Goal: Transaction & Acquisition: Purchase product/service

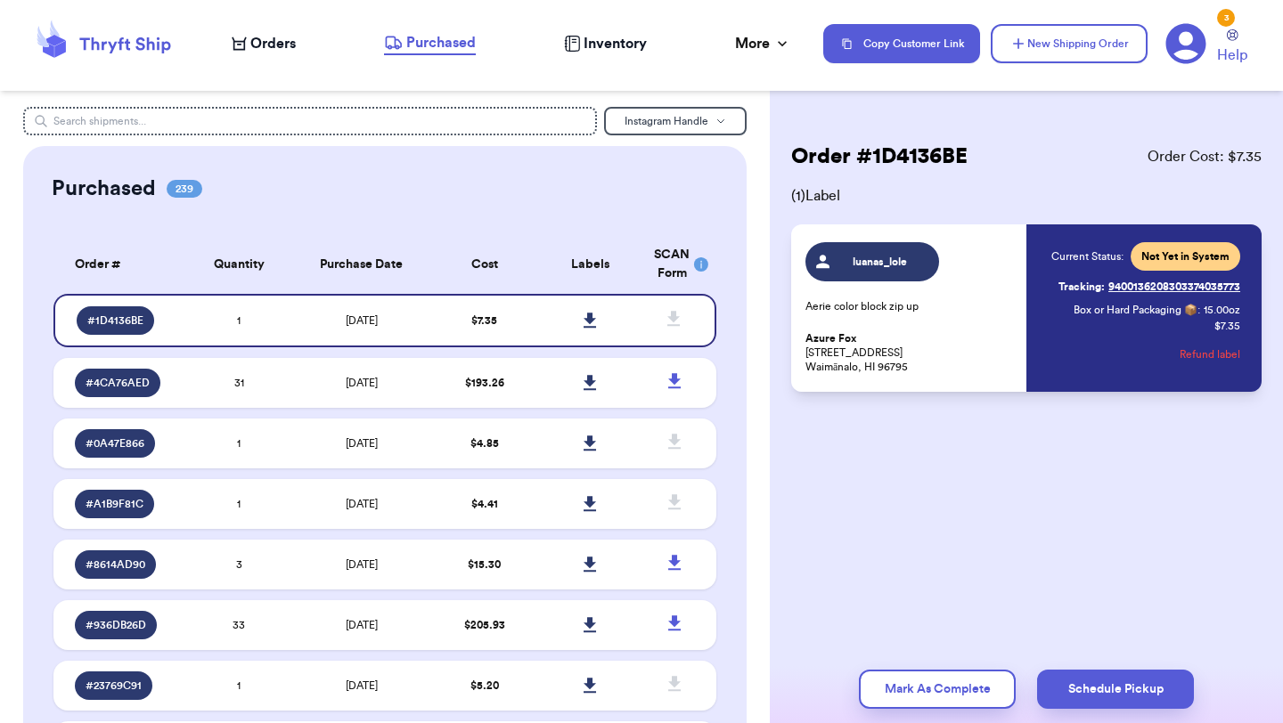
click at [255, 46] on span "Orders" at bounding box center [272, 43] width 45 height 21
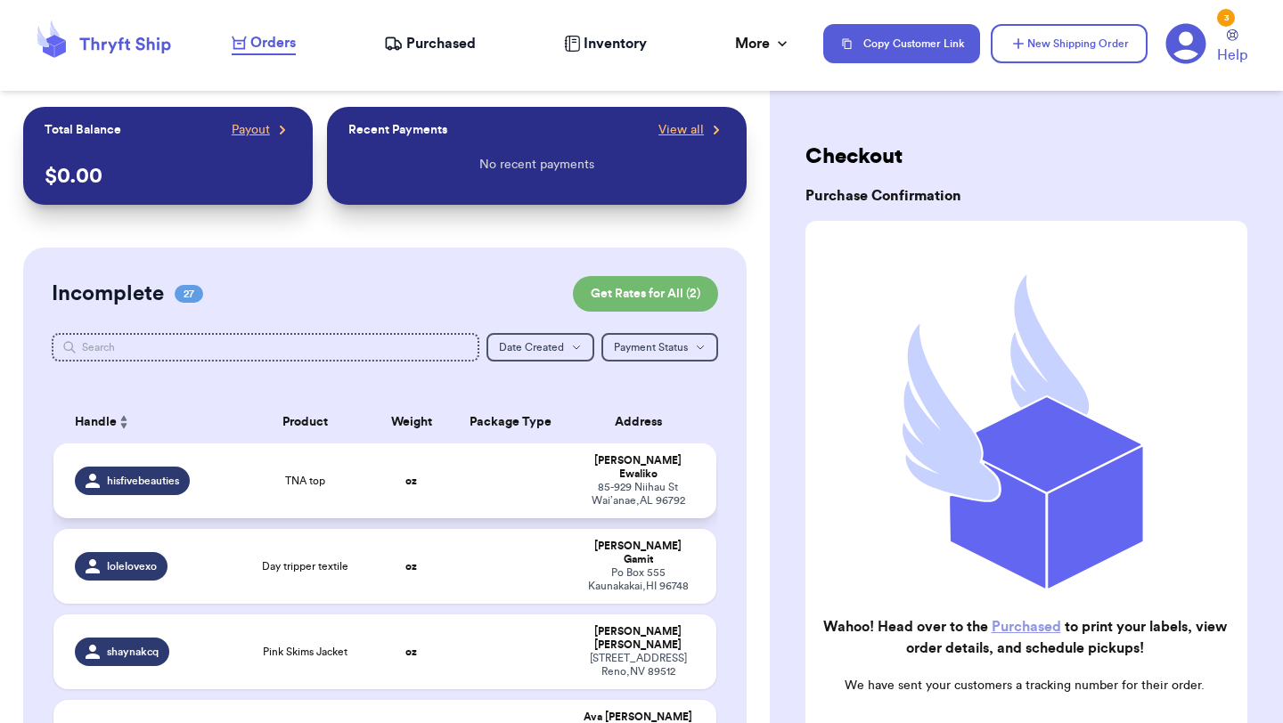
click at [382, 464] on td "oz" at bounding box center [410, 481] width 79 height 75
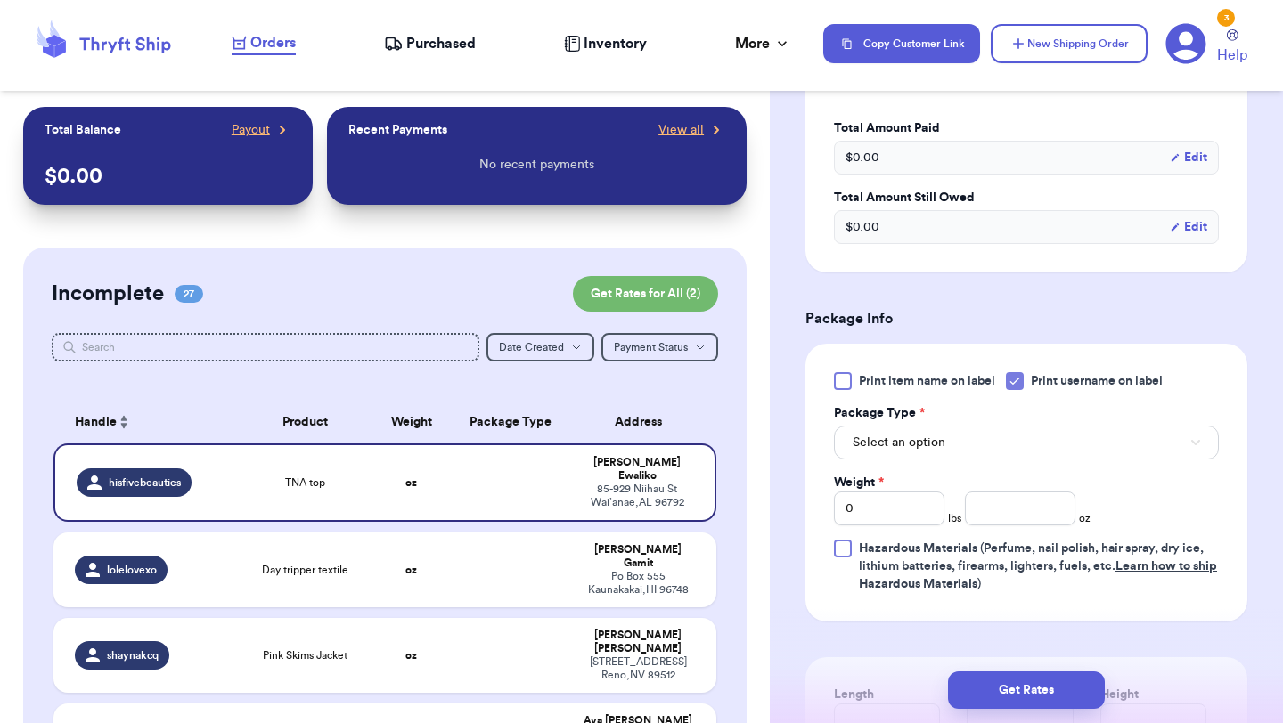
scroll to position [556, 0]
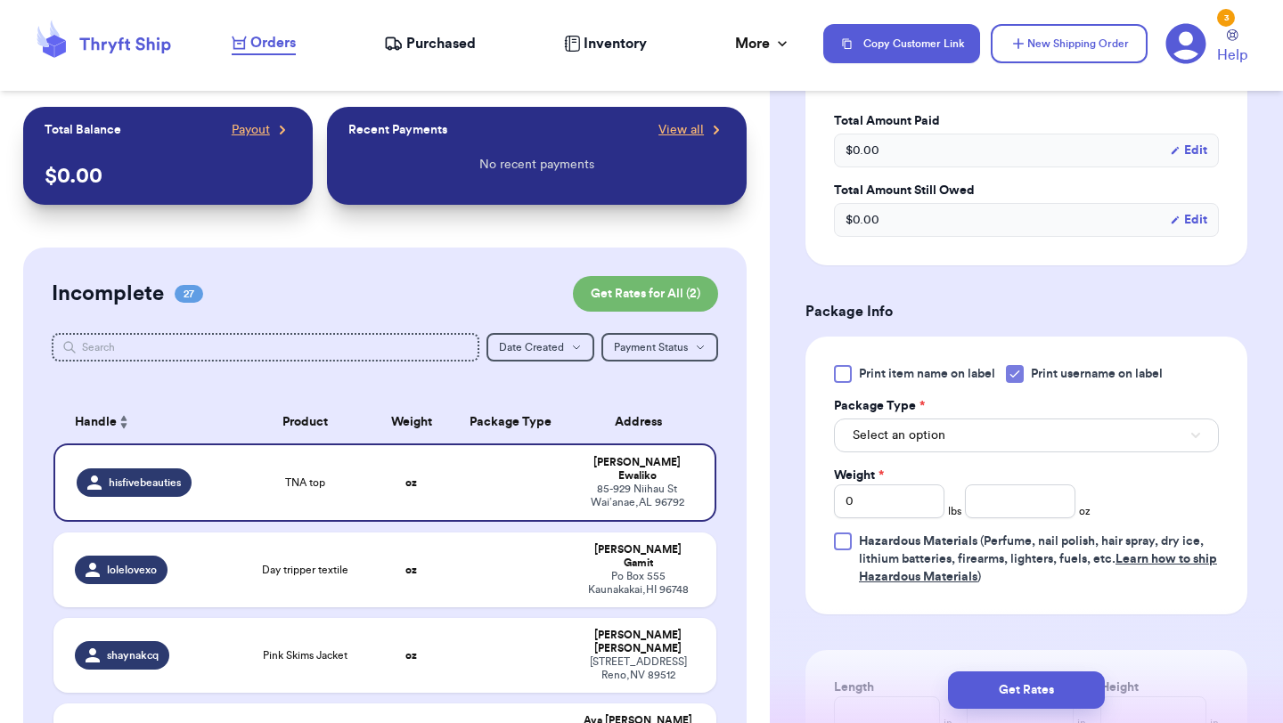
click at [1082, 411] on div "Package Type *" at bounding box center [1026, 406] width 385 height 18
click at [1078, 444] on button "Select an option" at bounding box center [1026, 436] width 385 height 34
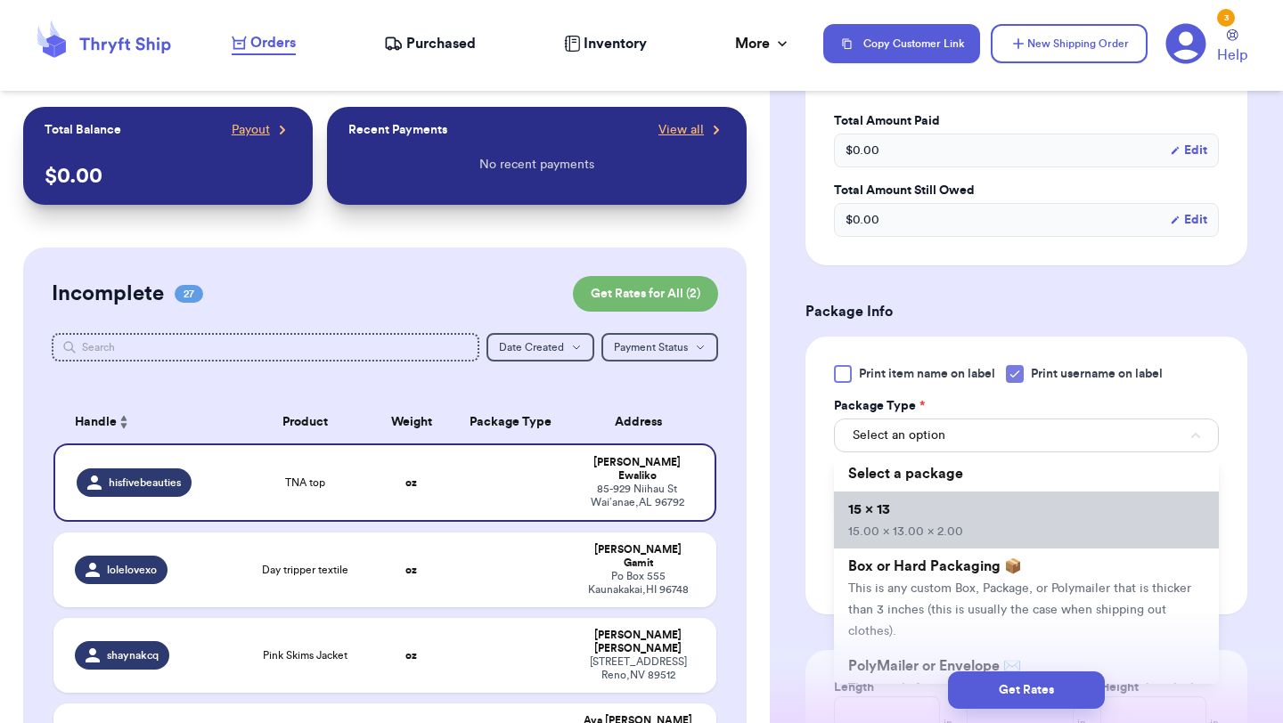
click at [1064, 509] on li "15 x 13 15.00 x 13.00 x 2.00" at bounding box center [1026, 520] width 385 height 57
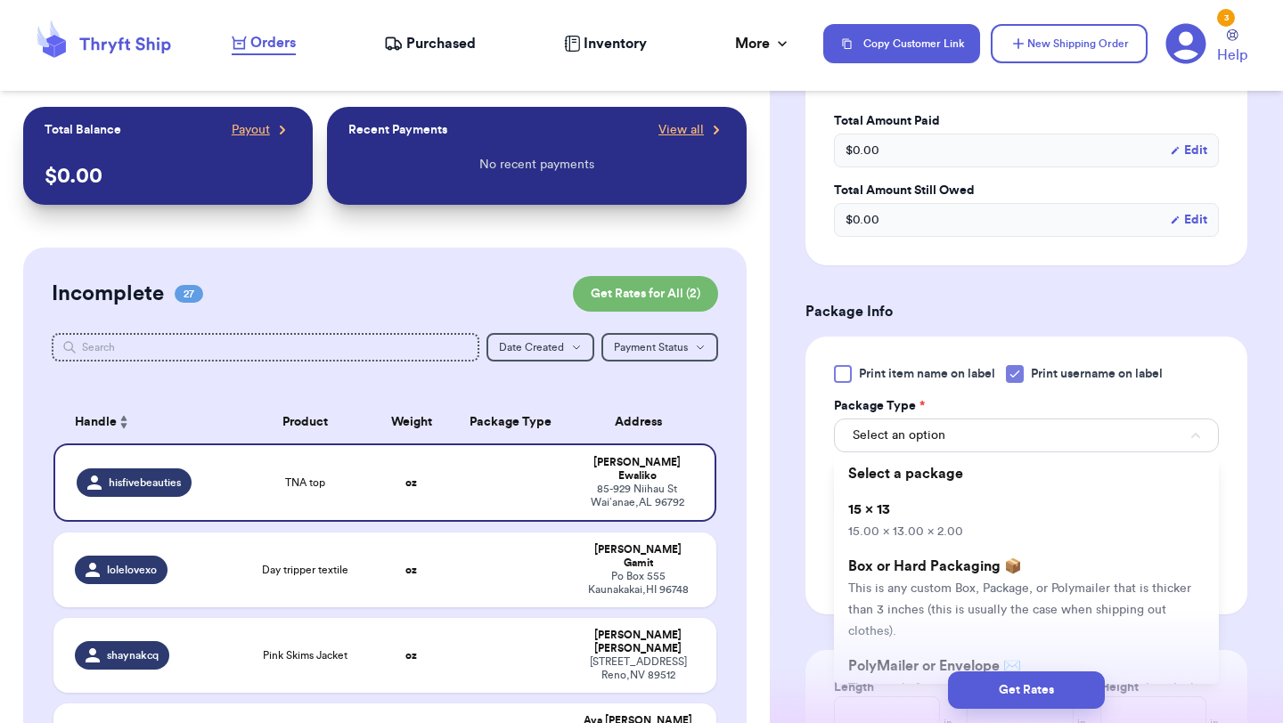
type input "15"
type input "13"
type input "2"
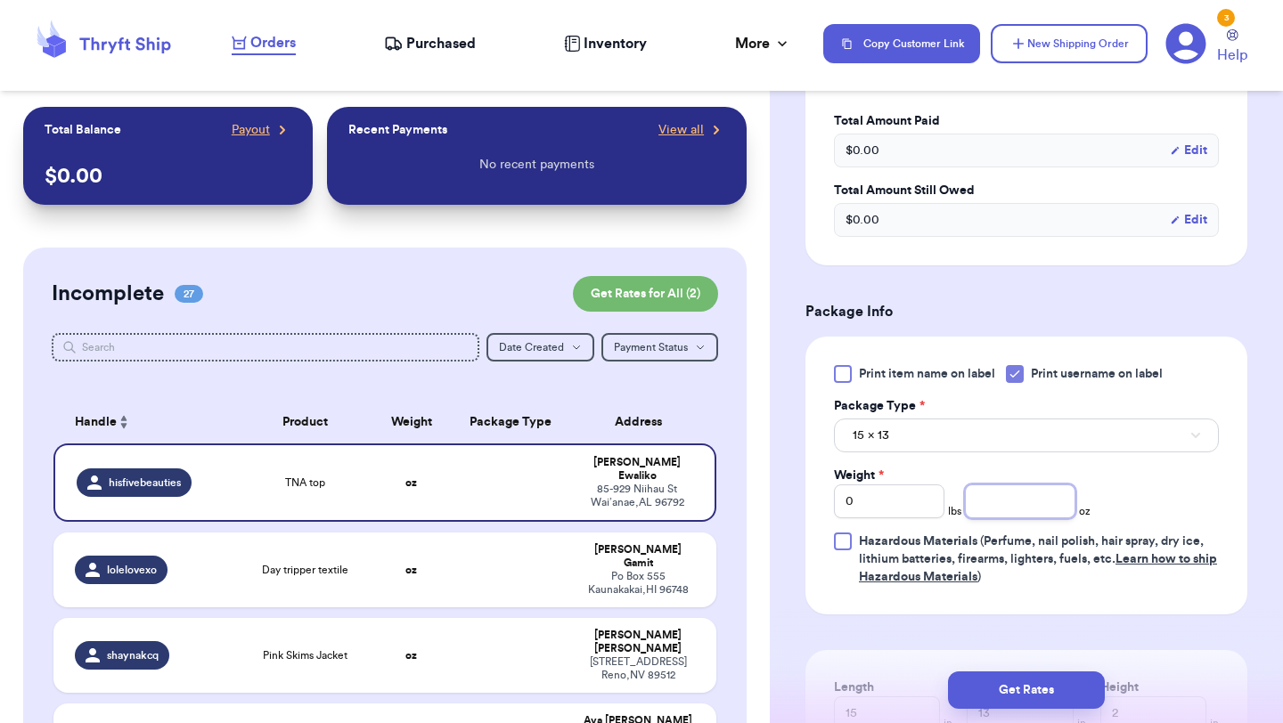
click at [1021, 509] on input "number" at bounding box center [1020, 502] width 110 height 34
type input "3"
click at [1040, 696] on button "Get Rates" at bounding box center [1026, 690] width 157 height 37
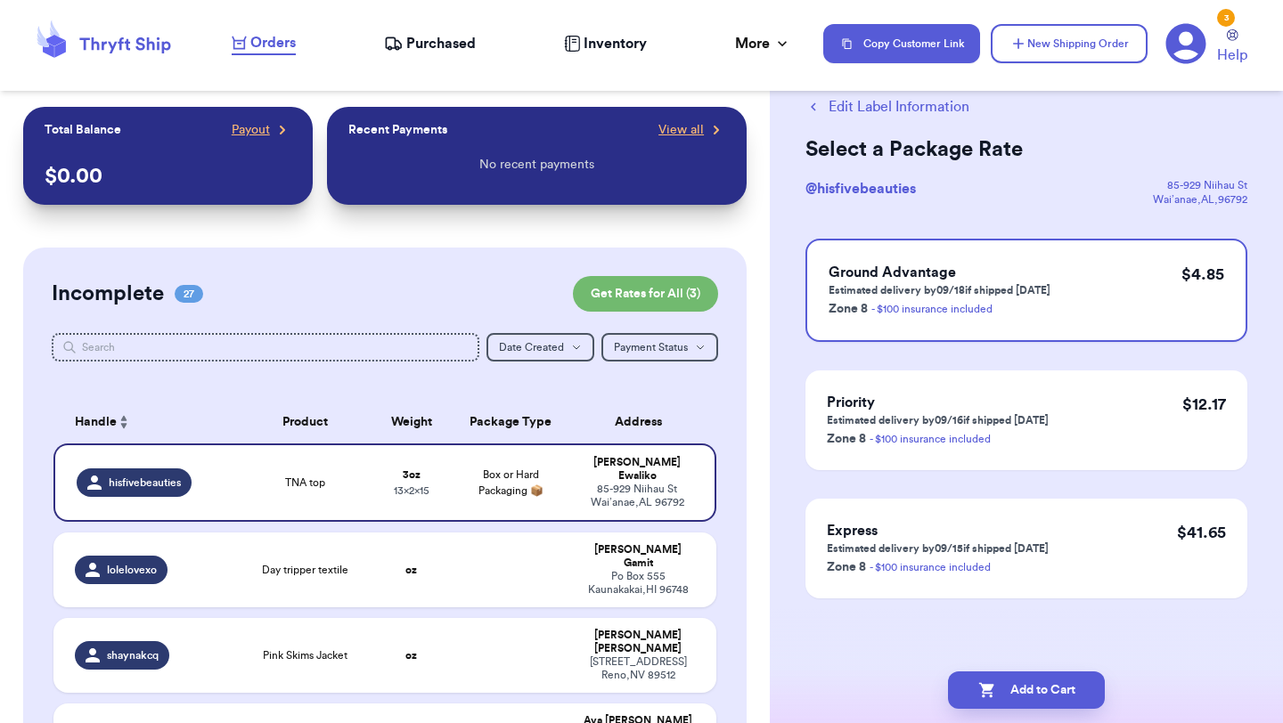
scroll to position [0, 0]
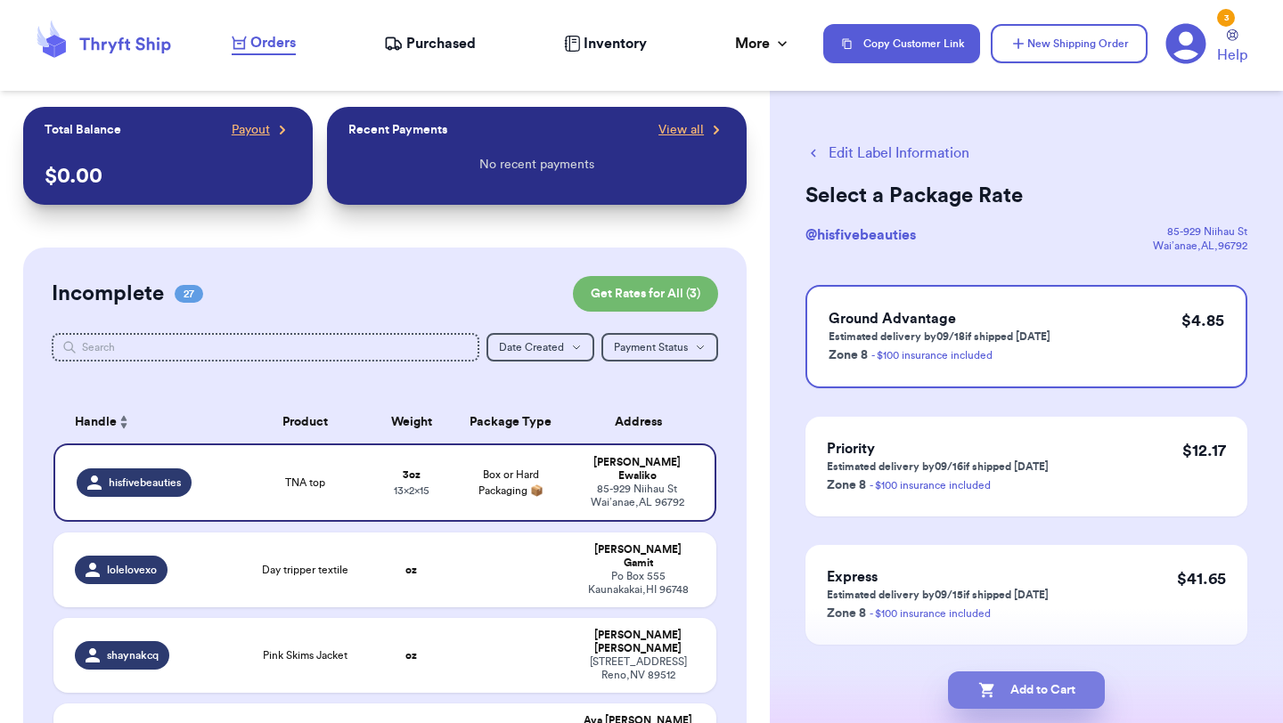
click at [1055, 682] on button "Add to Cart" at bounding box center [1026, 690] width 157 height 37
checkbox input "true"
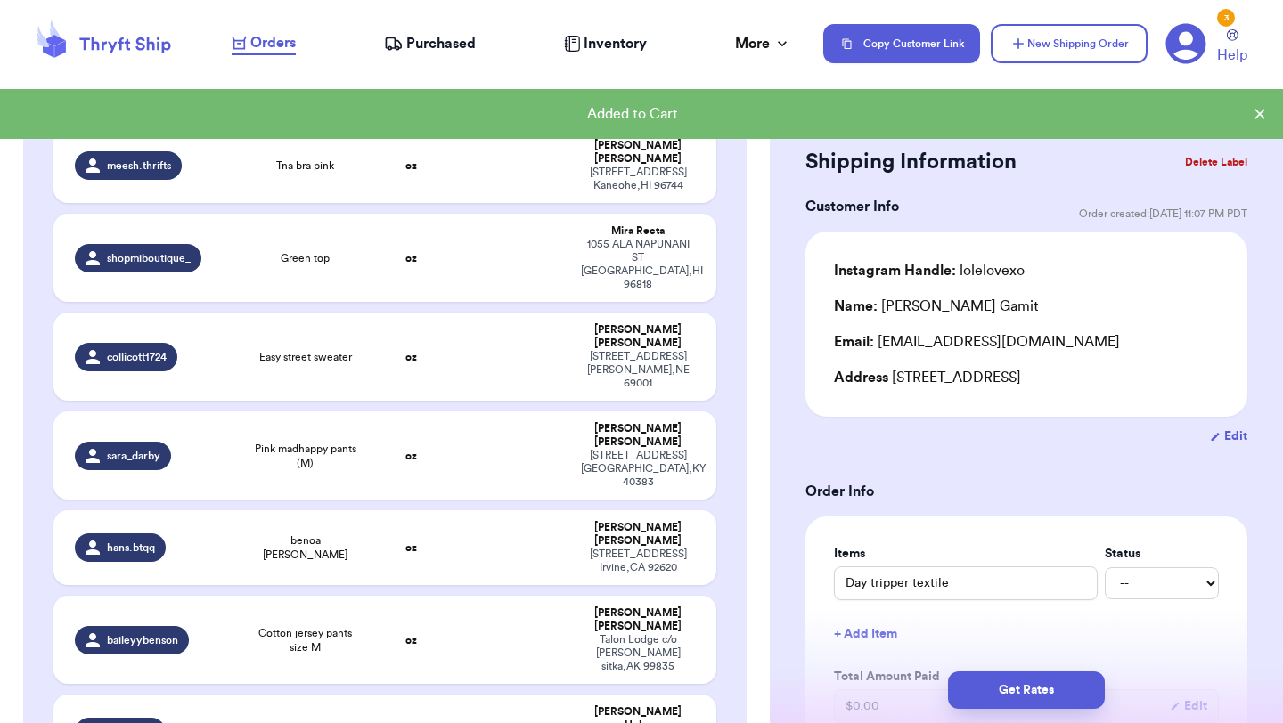
scroll to position [2018, 0]
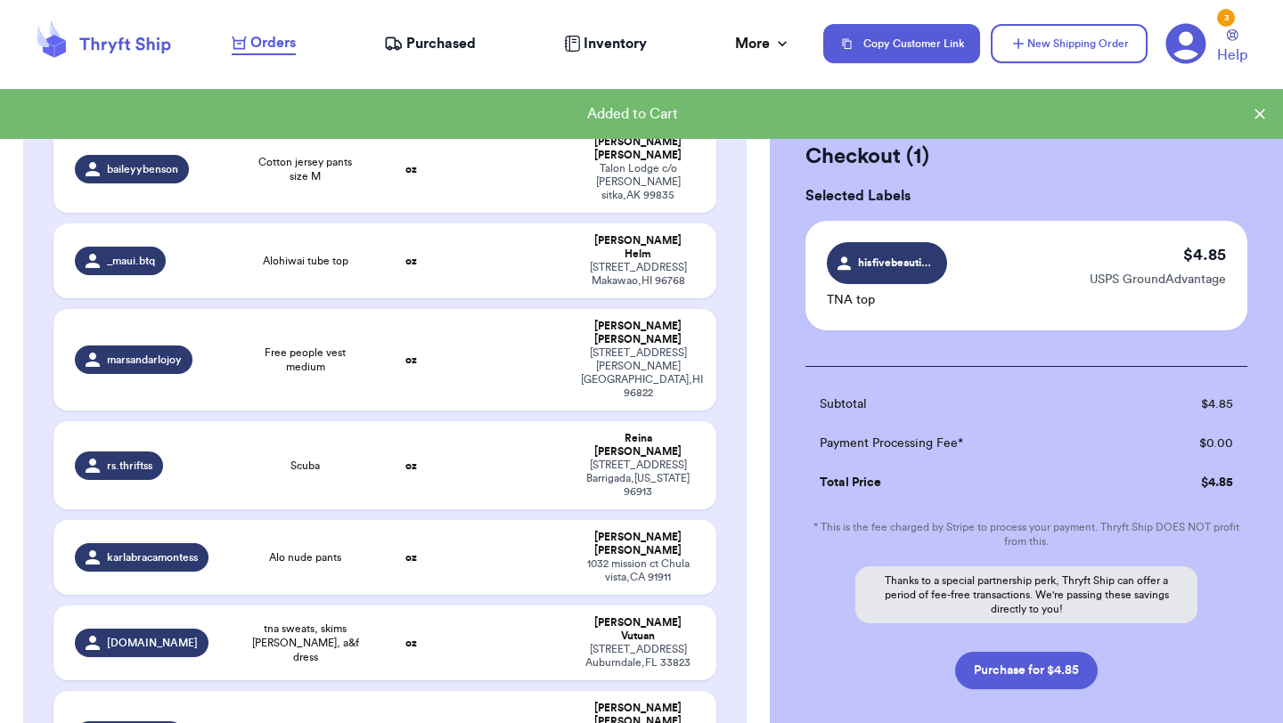
scroll to position [2015, 0]
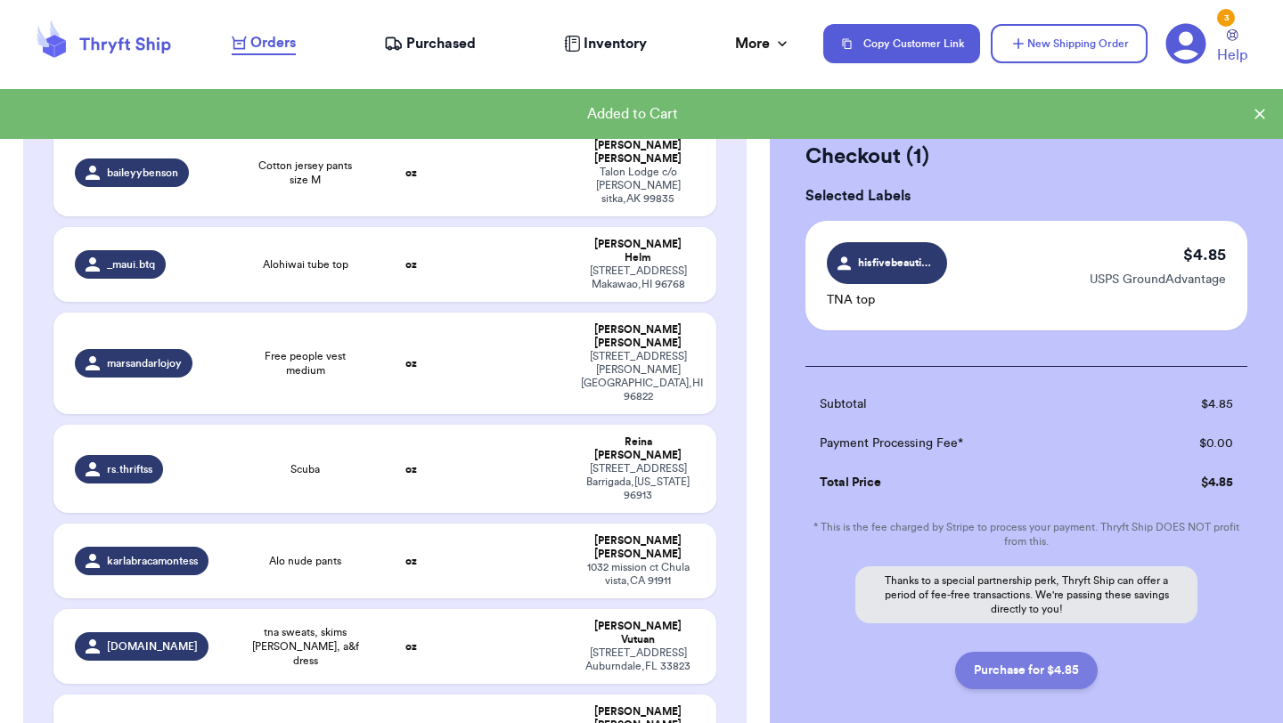
click at [1026, 668] on button "Purchase for $4.85" at bounding box center [1026, 670] width 143 height 37
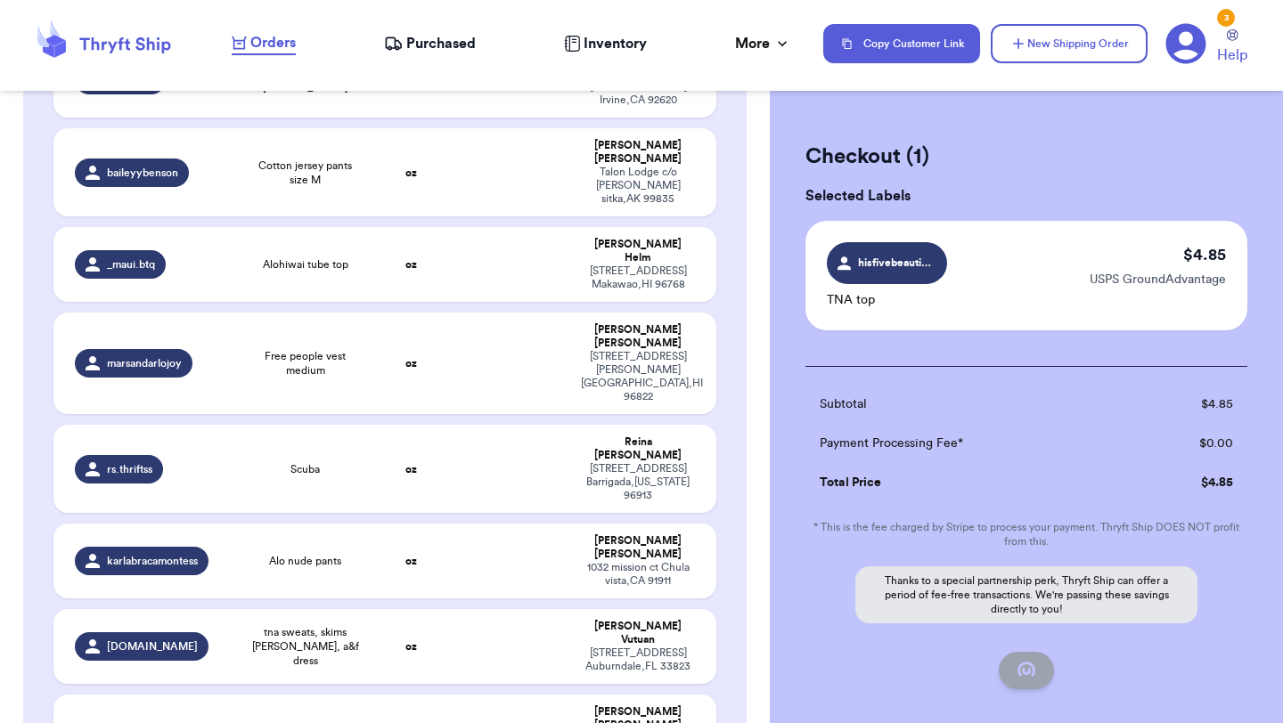
checkbox input "false"
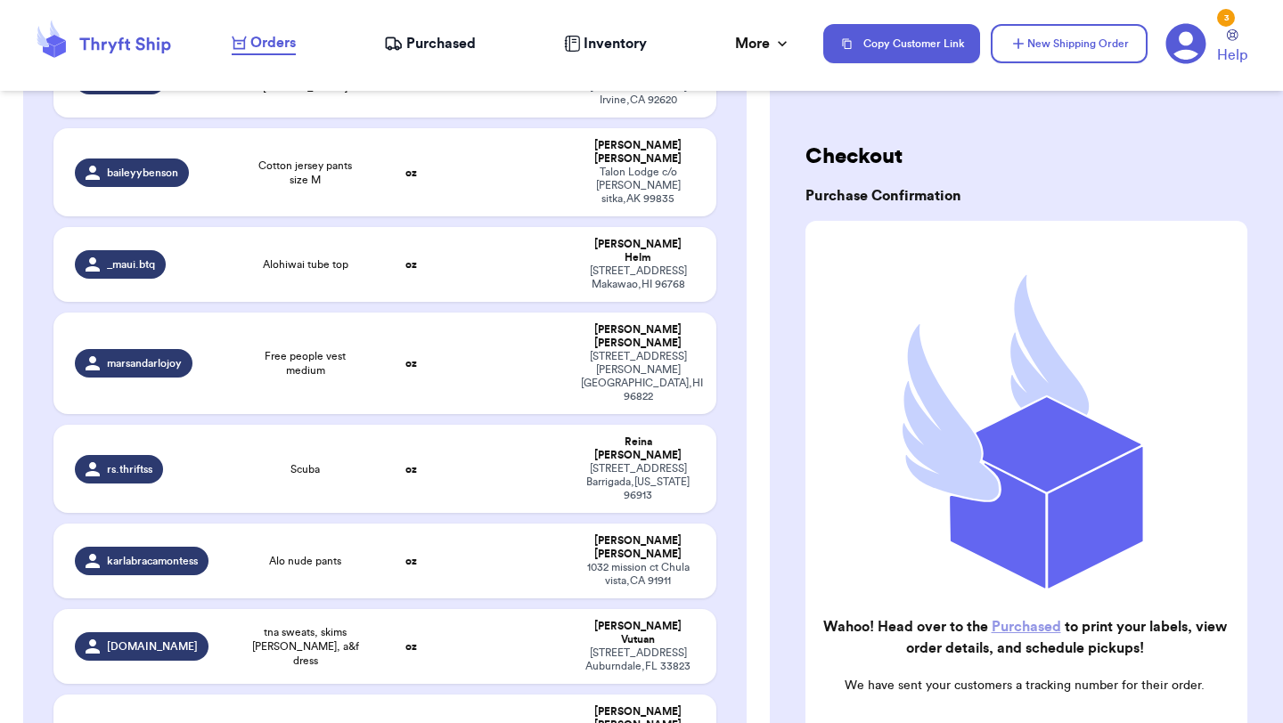
checkbox input "true"
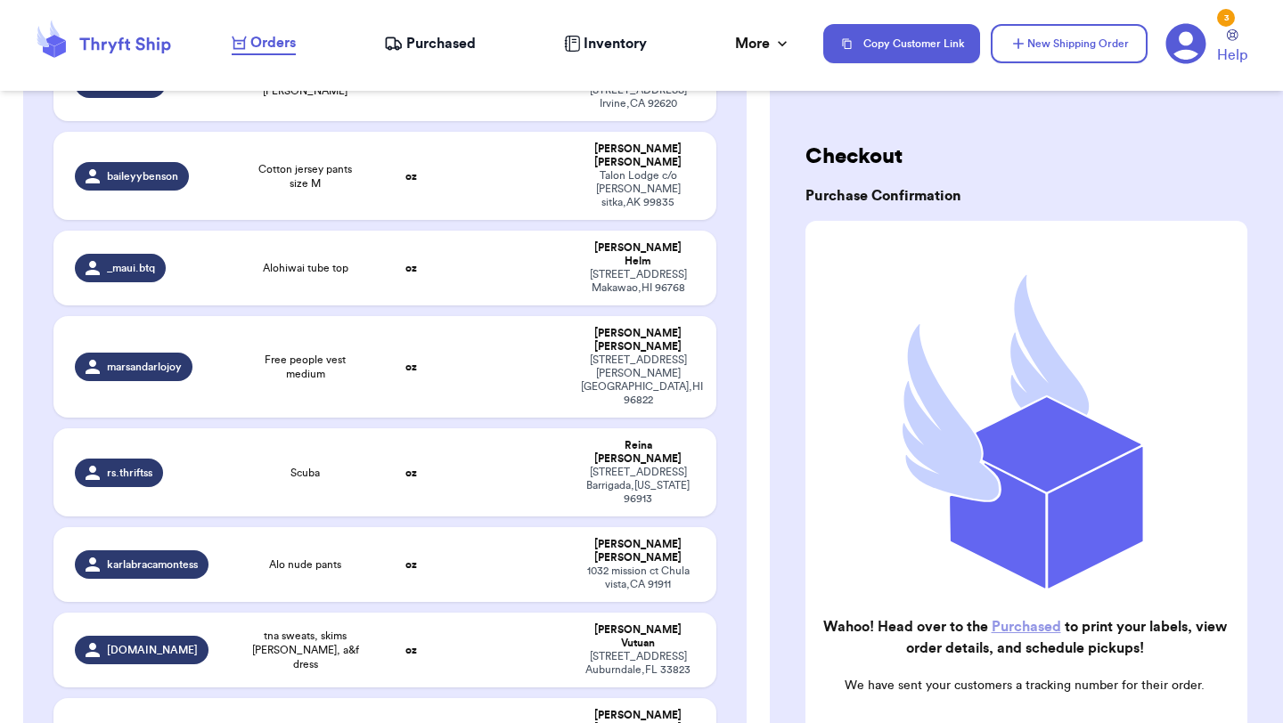
click at [444, 45] on span "Purchased" at bounding box center [440, 43] width 69 height 21
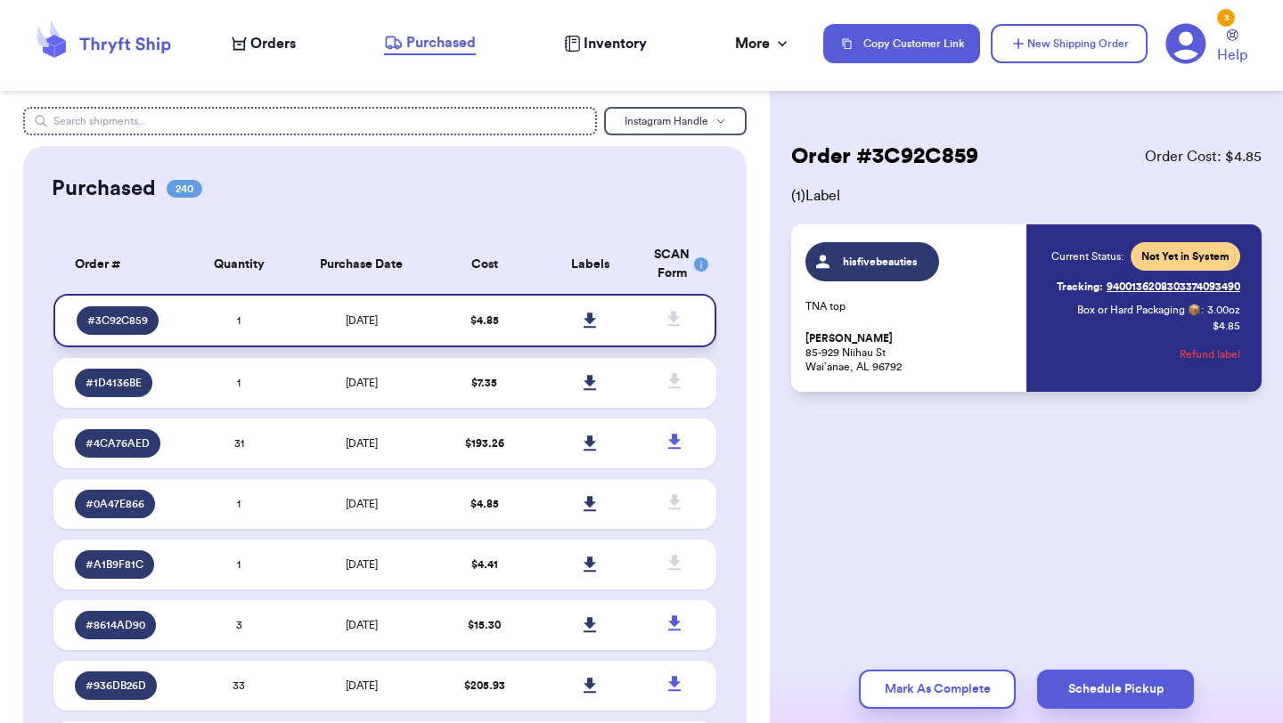
click at [588, 321] on icon at bounding box center [589, 320] width 12 height 15
click at [452, 387] on td "$ 7.35" at bounding box center [484, 383] width 106 height 50
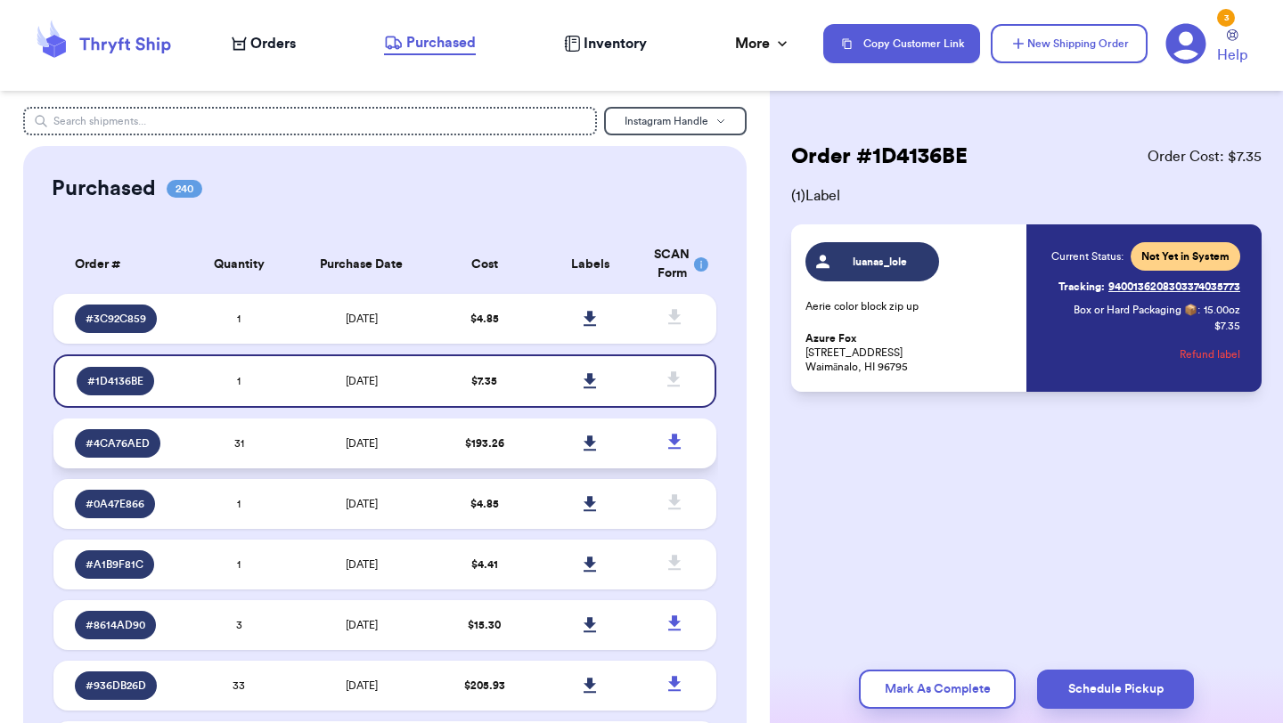
click at [427, 452] on td "[DATE]" at bounding box center [361, 444] width 139 height 50
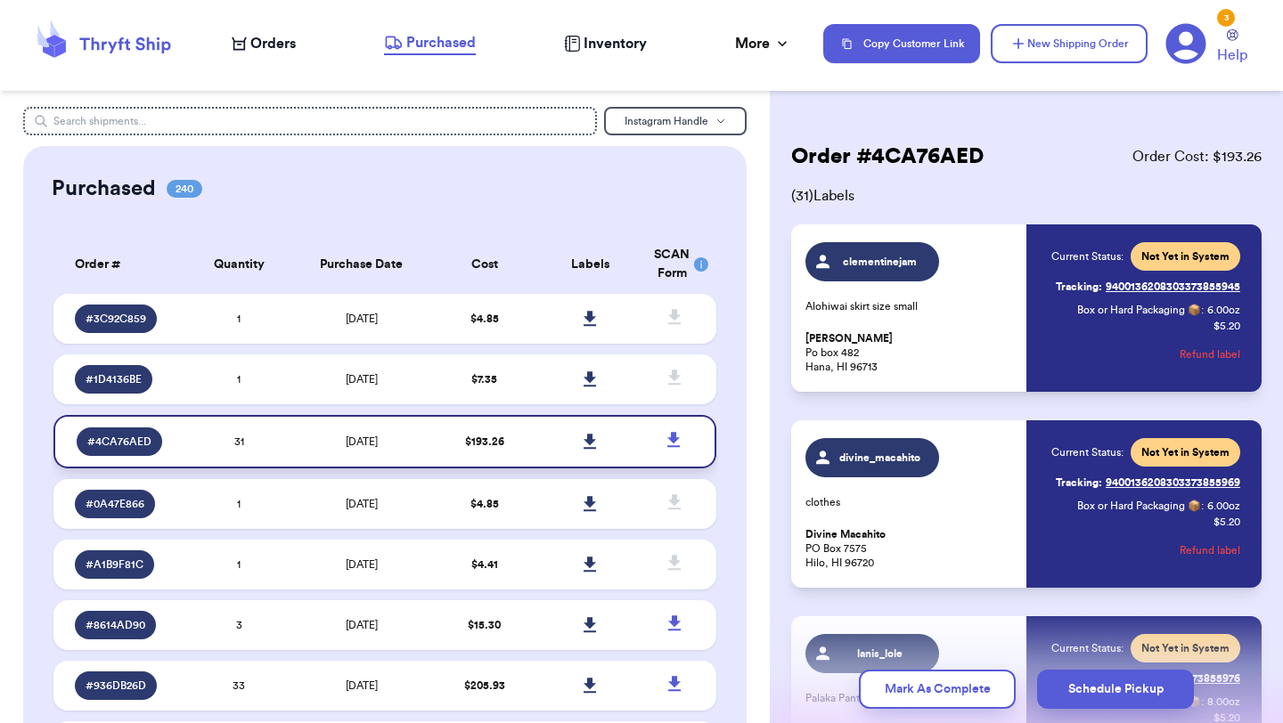
click at [588, 441] on icon at bounding box center [589, 441] width 12 height 15
